Goal: Navigation & Orientation: Find specific page/section

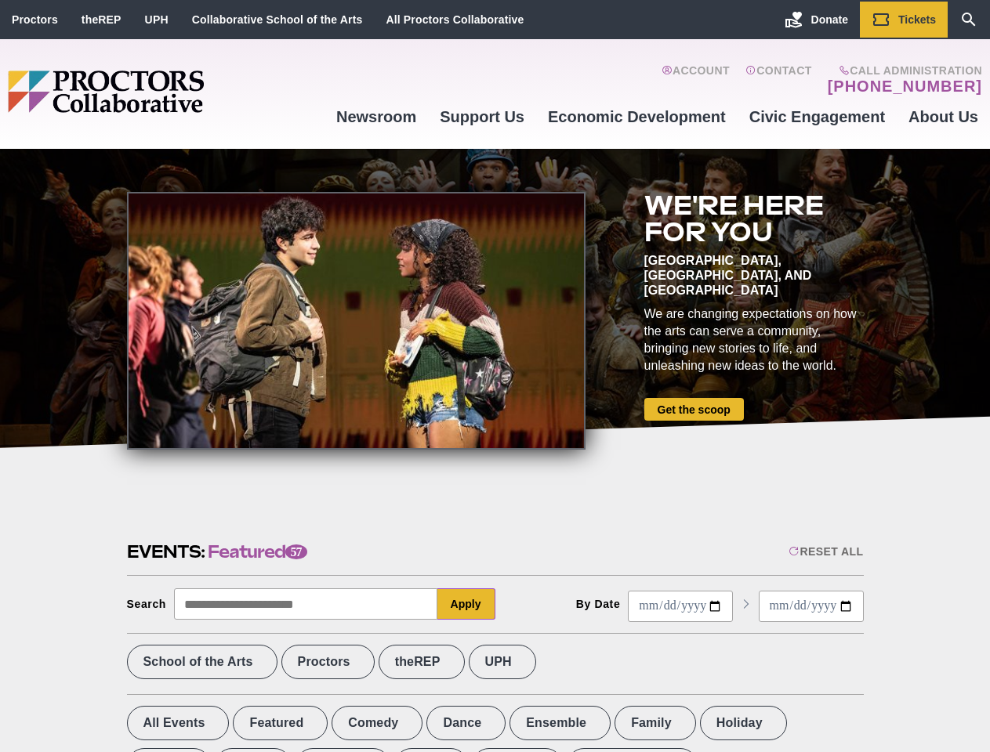
click at [495, 376] on div at bounding box center [356, 321] width 458 height 258
click at [825, 552] on div "Reset All" at bounding box center [825, 551] width 74 height 13
click at [466, 604] on button "Apply" at bounding box center [466, 604] width 58 height 31
